Goal: Browse casually: Explore the website without a specific task or goal

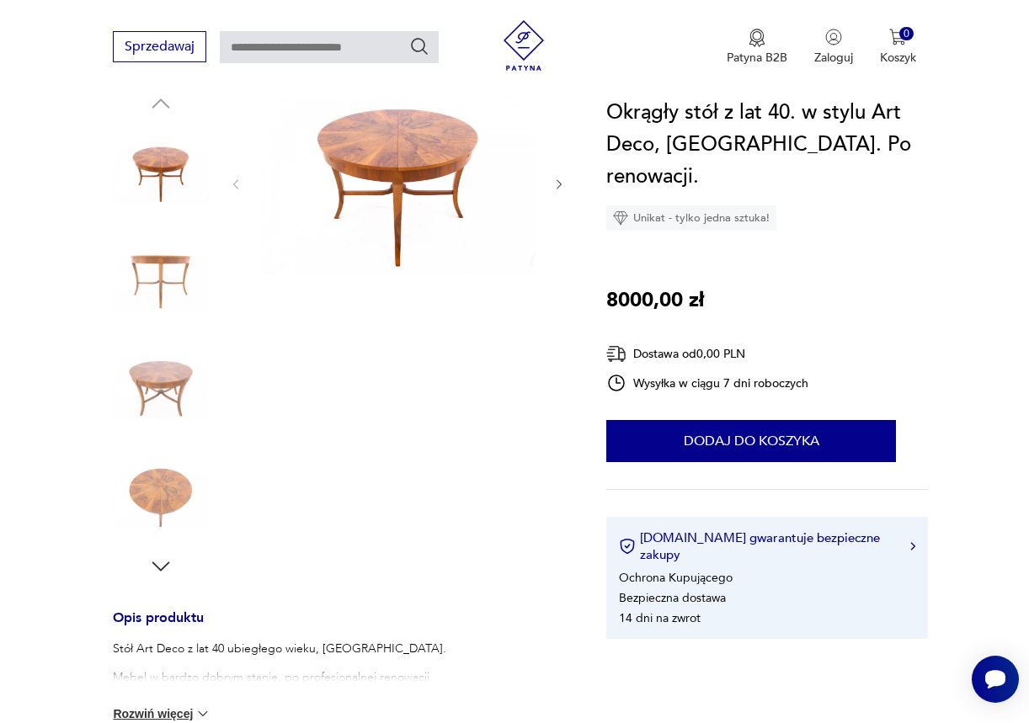
scroll to position [189, 0]
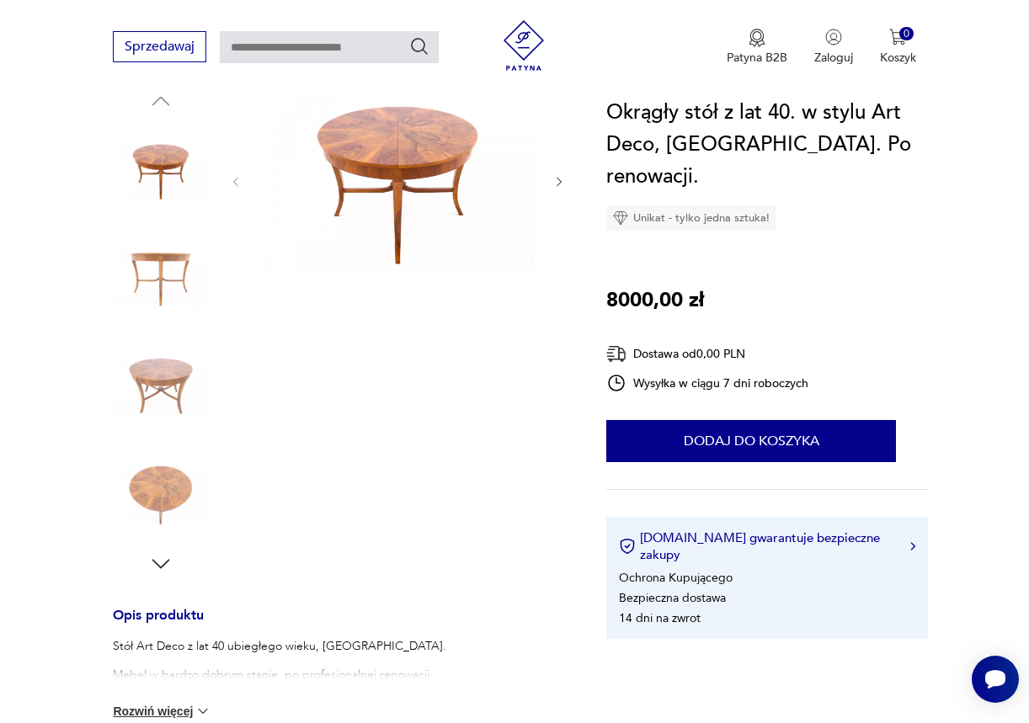
click at [171, 487] on img at bounding box center [161, 493] width 96 height 96
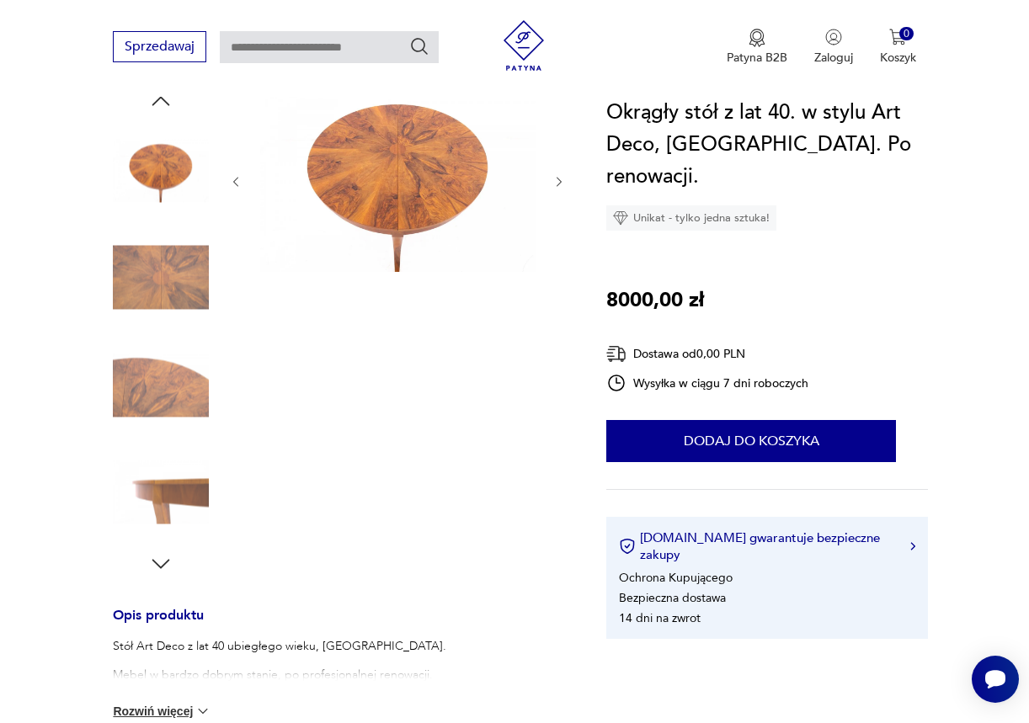
click at [170, 488] on img at bounding box center [161, 493] width 96 height 96
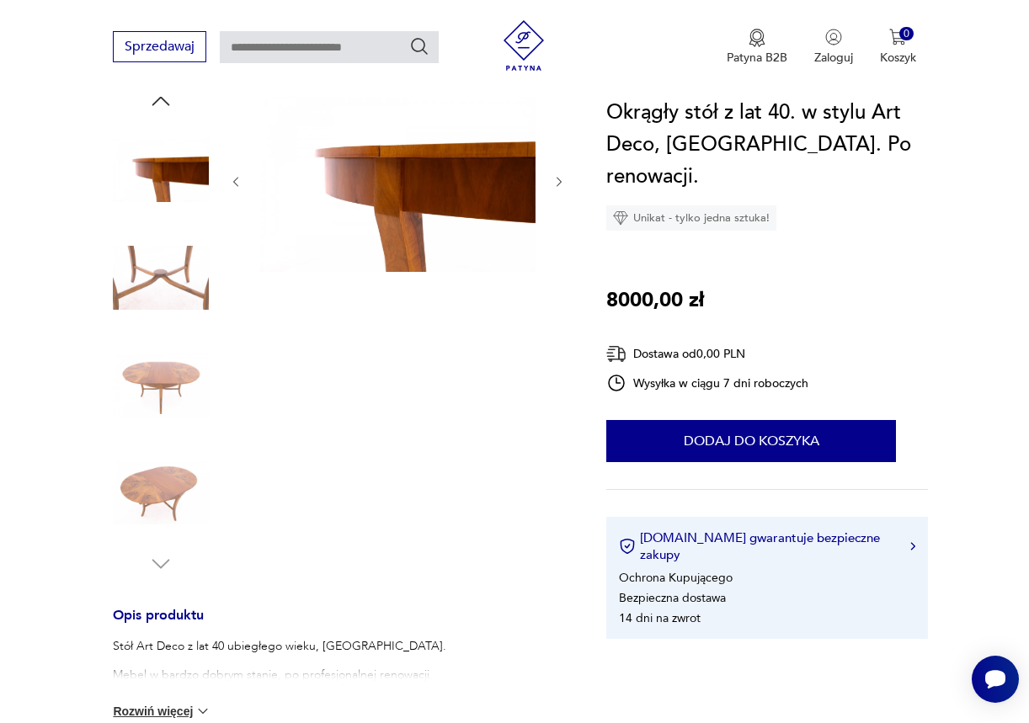
click at [164, 468] on img at bounding box center [161, 493] width 96 height 96
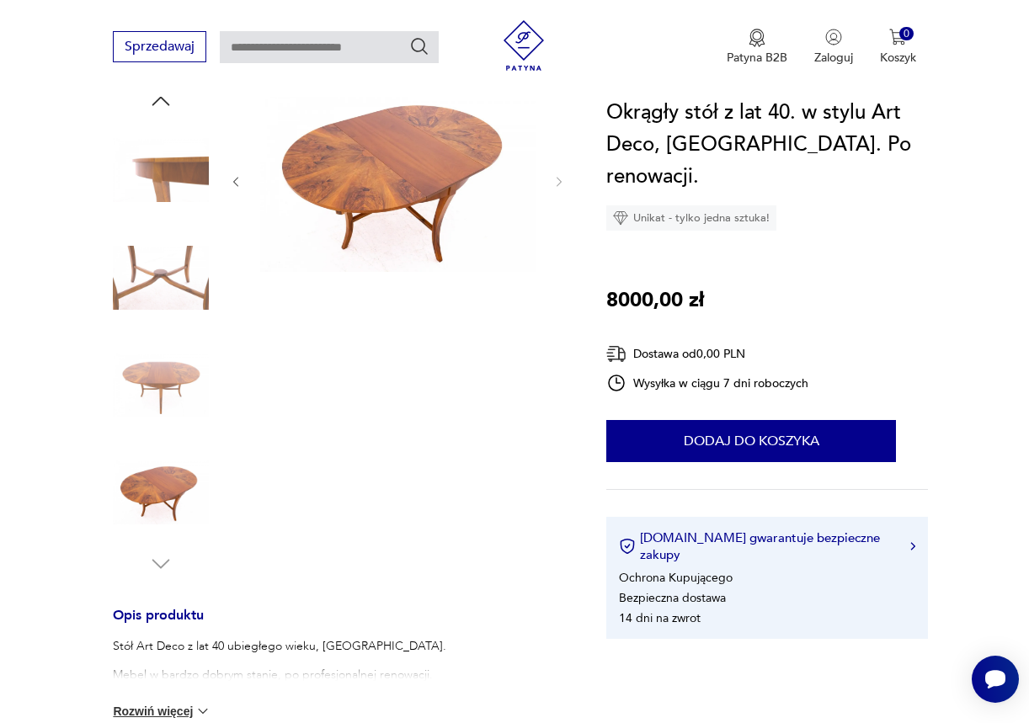
click at [171, 421] on img at bounding box center [161, 385] width 96 height 96
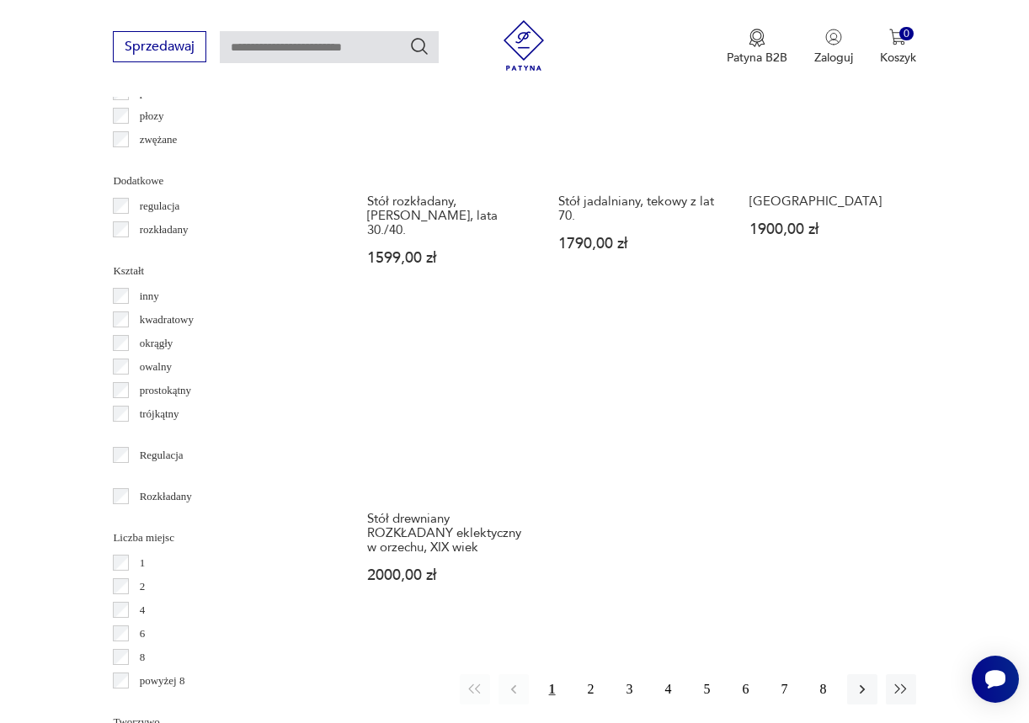
scroll to position [2042, 0]
